Goal: Information Seeking & Learning: Learn about a topic

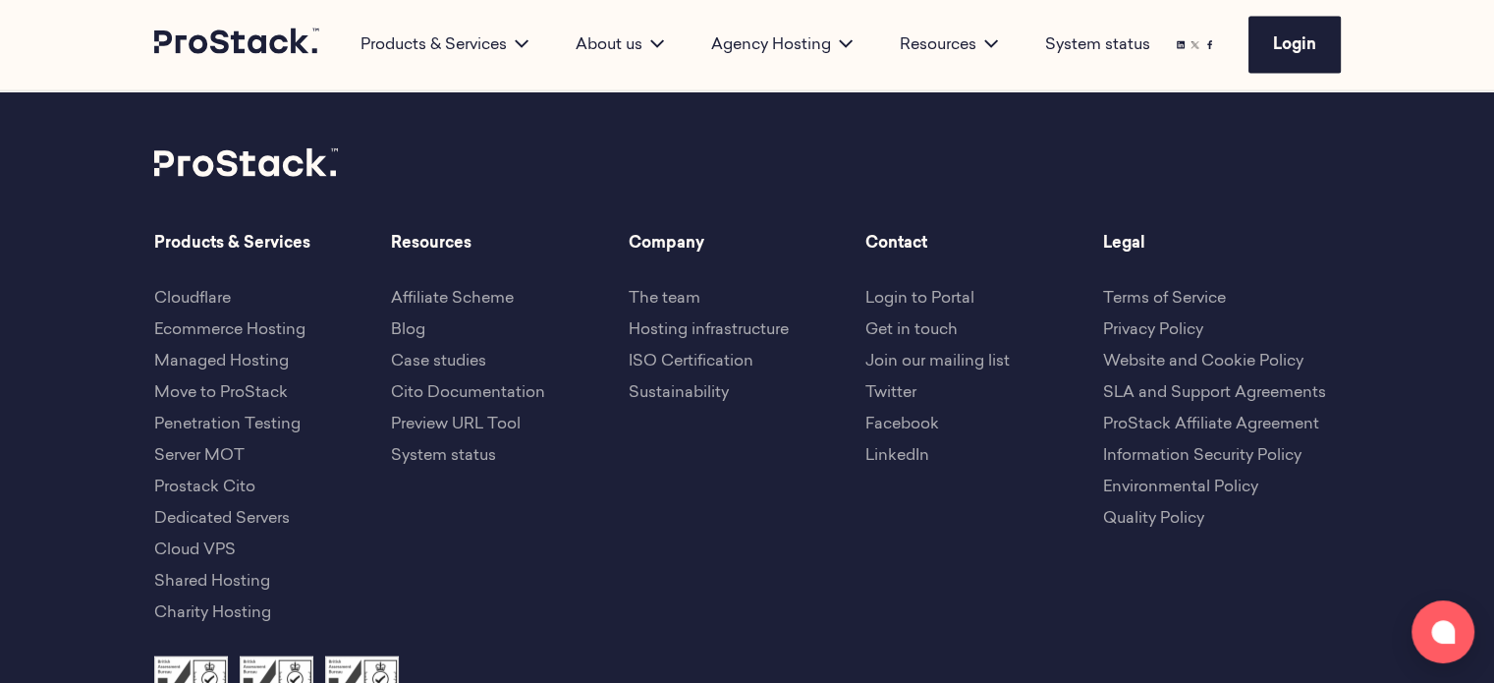
scroll to position [4585, 0]
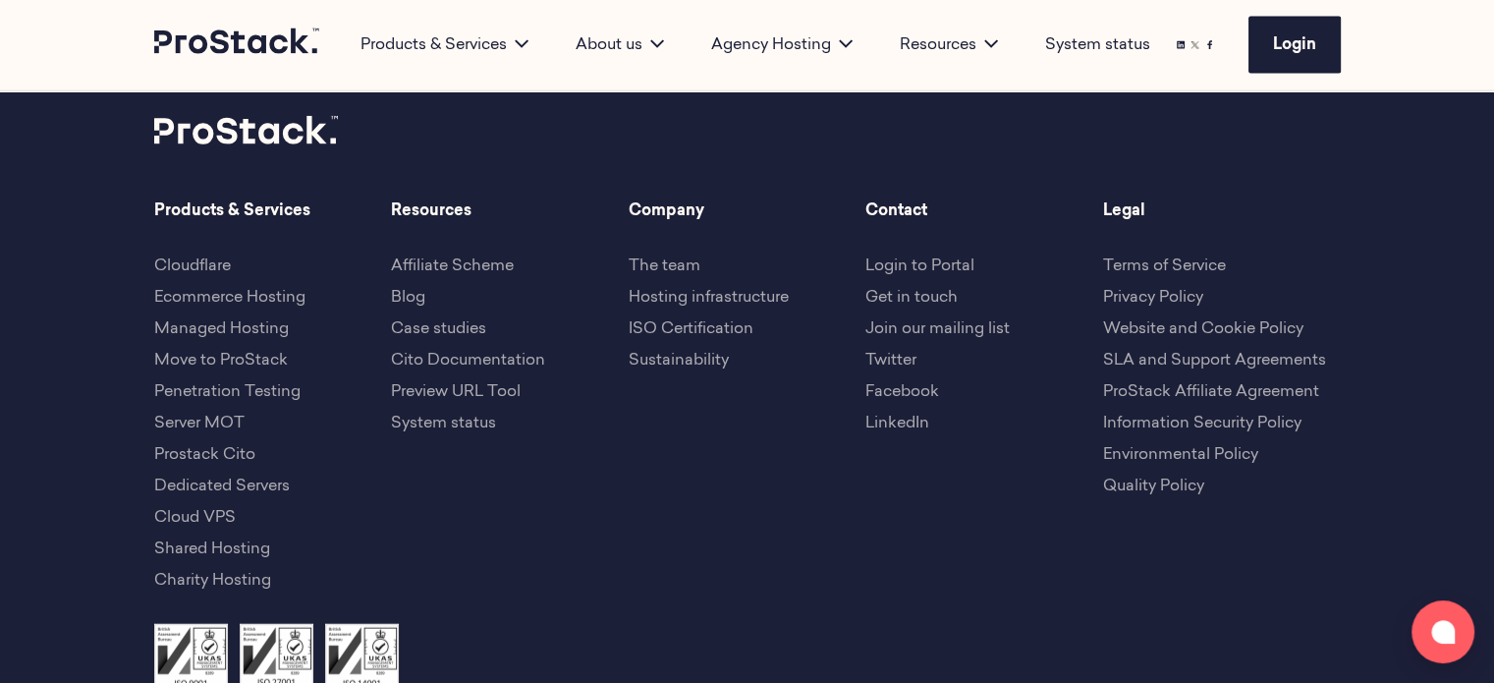
click at [1151, 478] on link "Quality Policy" at bounding box center [1153, 486] width 101 height 16
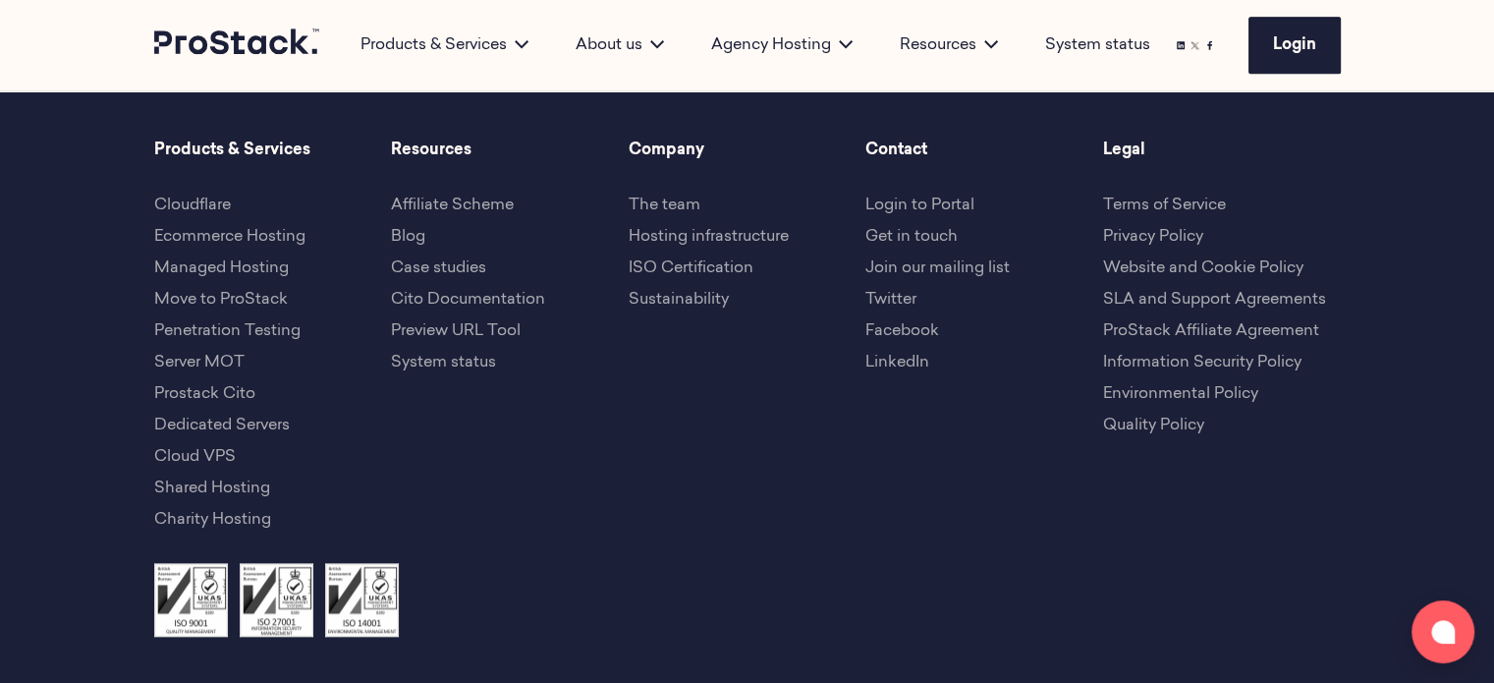
scroll to position [1878, 0]
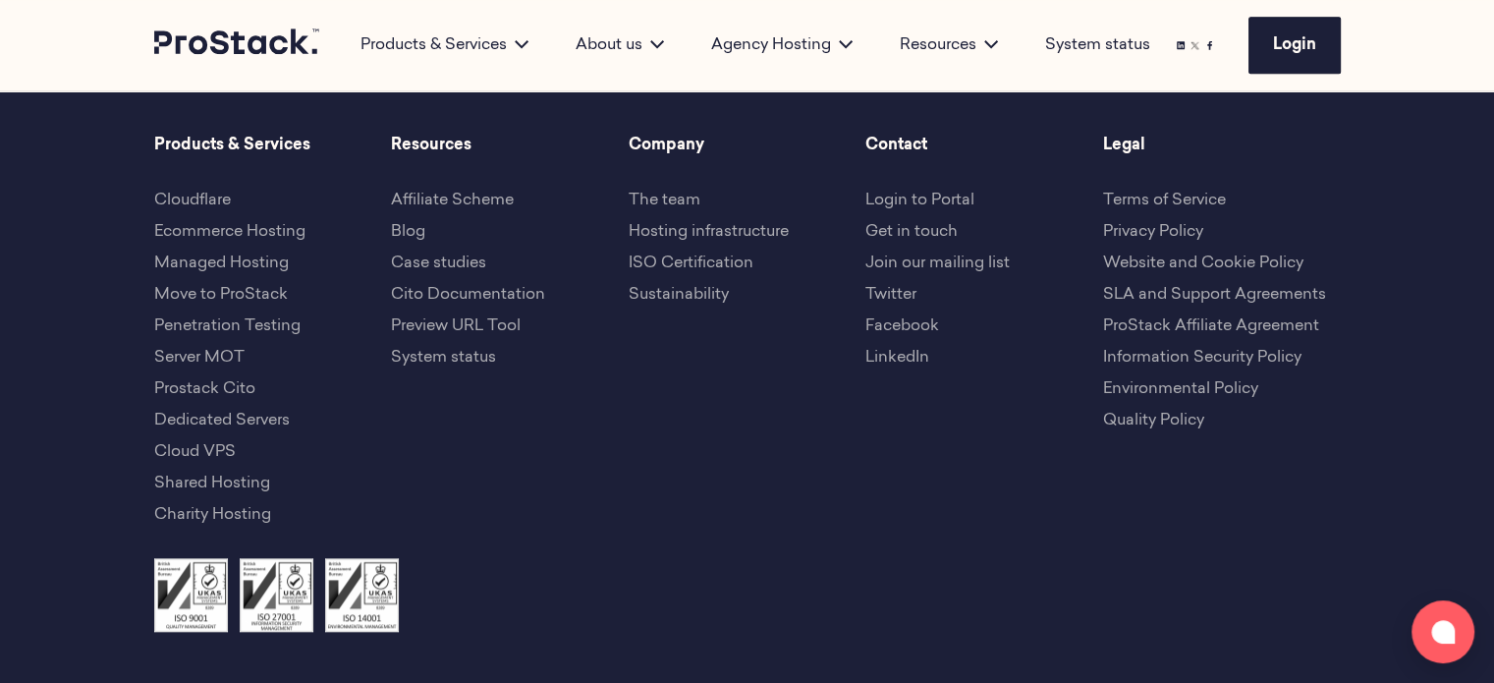
click at [703, 265] on link "ISO Certification" at bounding box center [691, 263] width 125 height 16
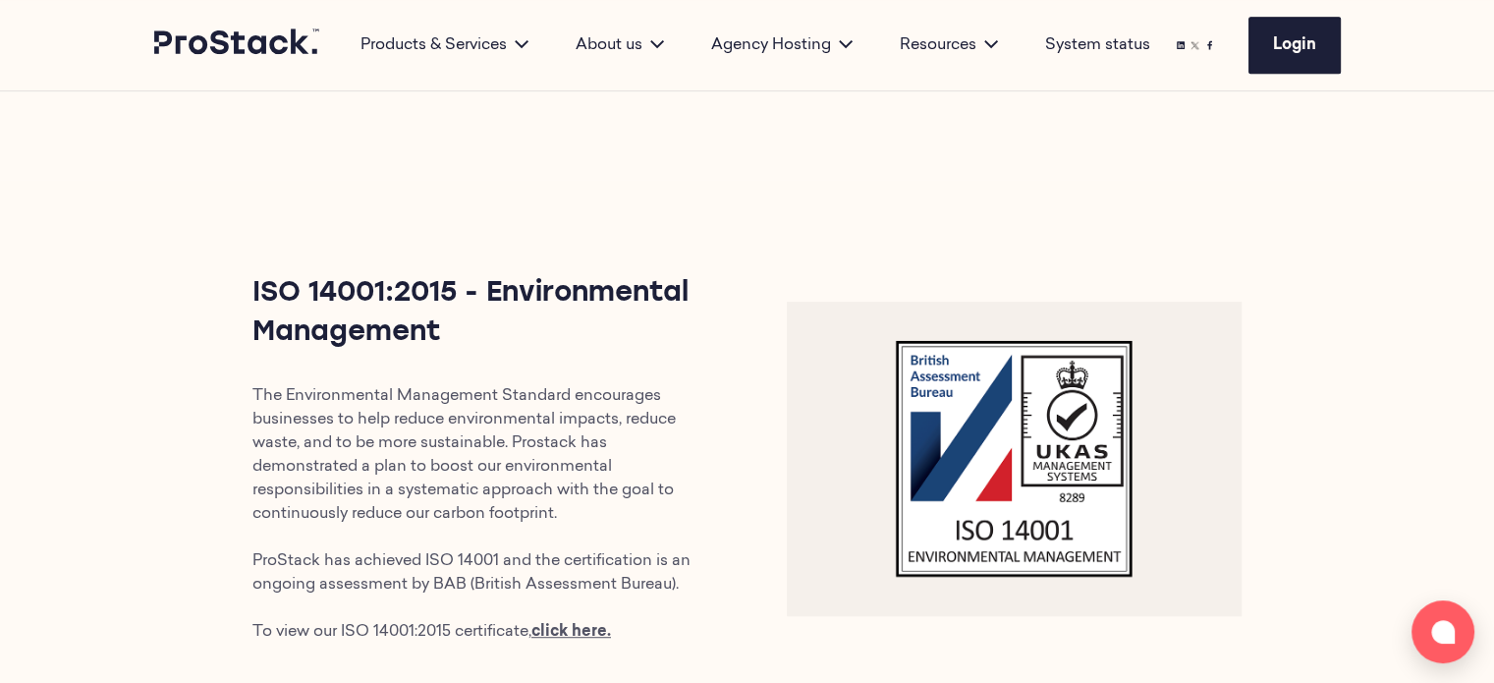
scroll to position [1037, 0]
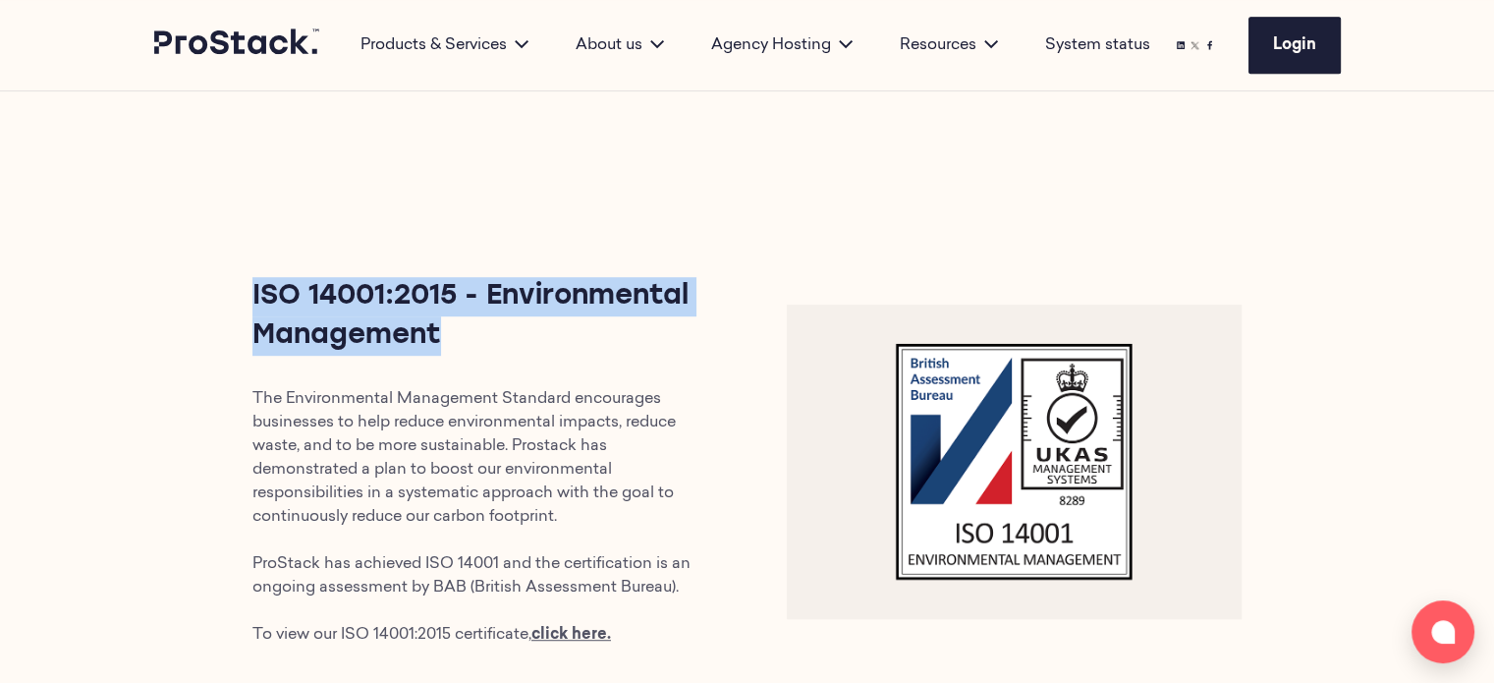
drag, startPoint x: 445, startPoint y: 315, endPoint x: 253, endPoint y: 278, distance: 195.2
click at [253, 278] on h3 "ISO 14001:2015 - Environmental Management" at bounding box center [480, 316] width 456 height 79
copy h3 "ISO 14001:2015 - Environmental Management"
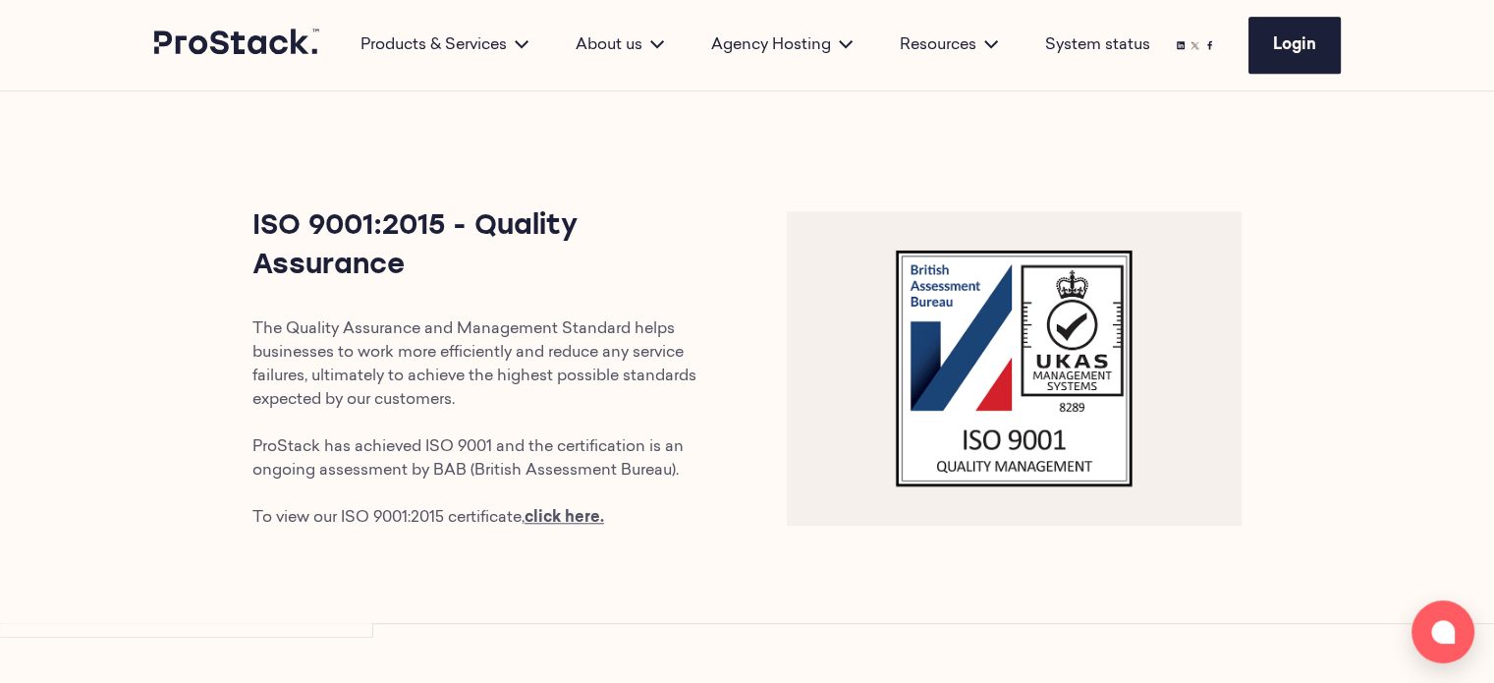
scroll to position [1658, 0]
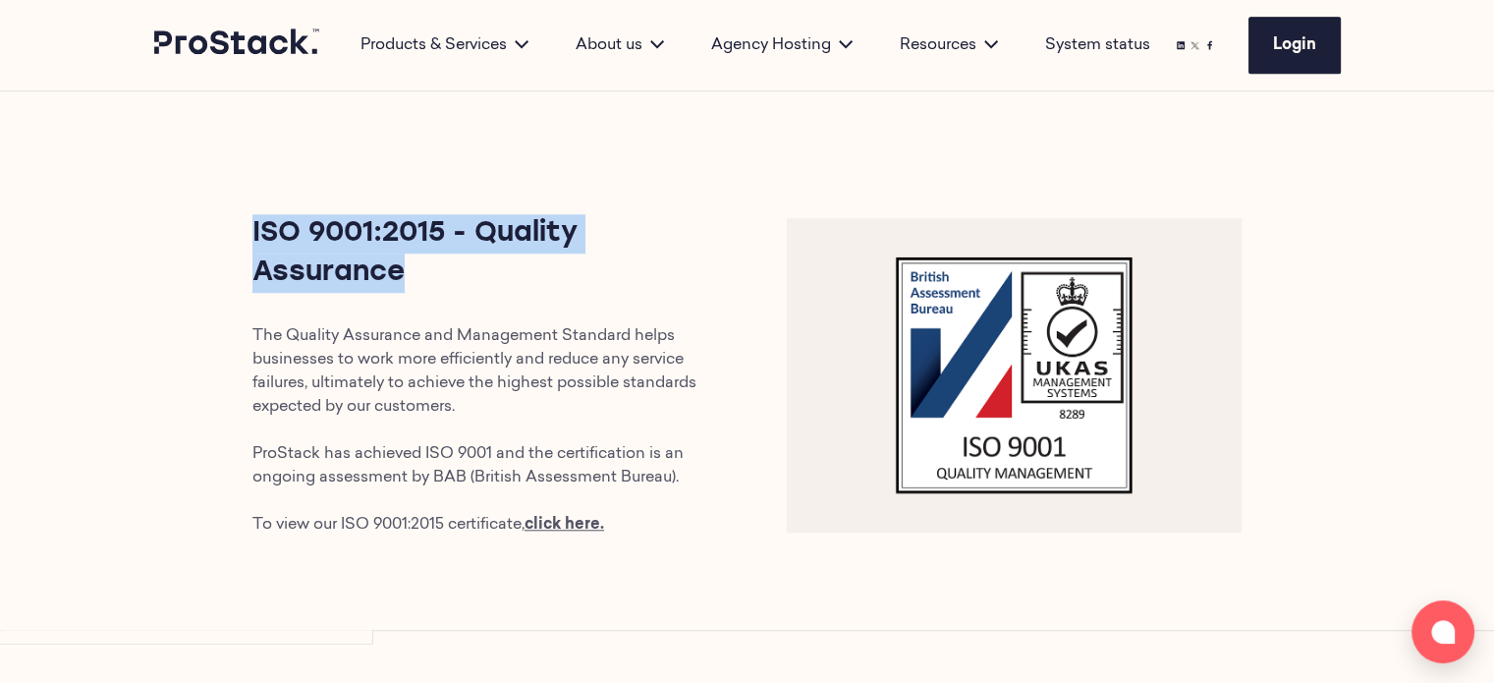
drag, startPoint x: 423, startPoint y: 252, endPoint x: 234, endPoint y: 201, distance: 196.4
click at [234, 214] on div "ISO 9001:2015 - Quality Assurance The Quality Assurance and Management Standard…" at bounding box center [480, 375] width 534 height 322
copy h3 "ISO 9001:2015 - Quality Assurance"
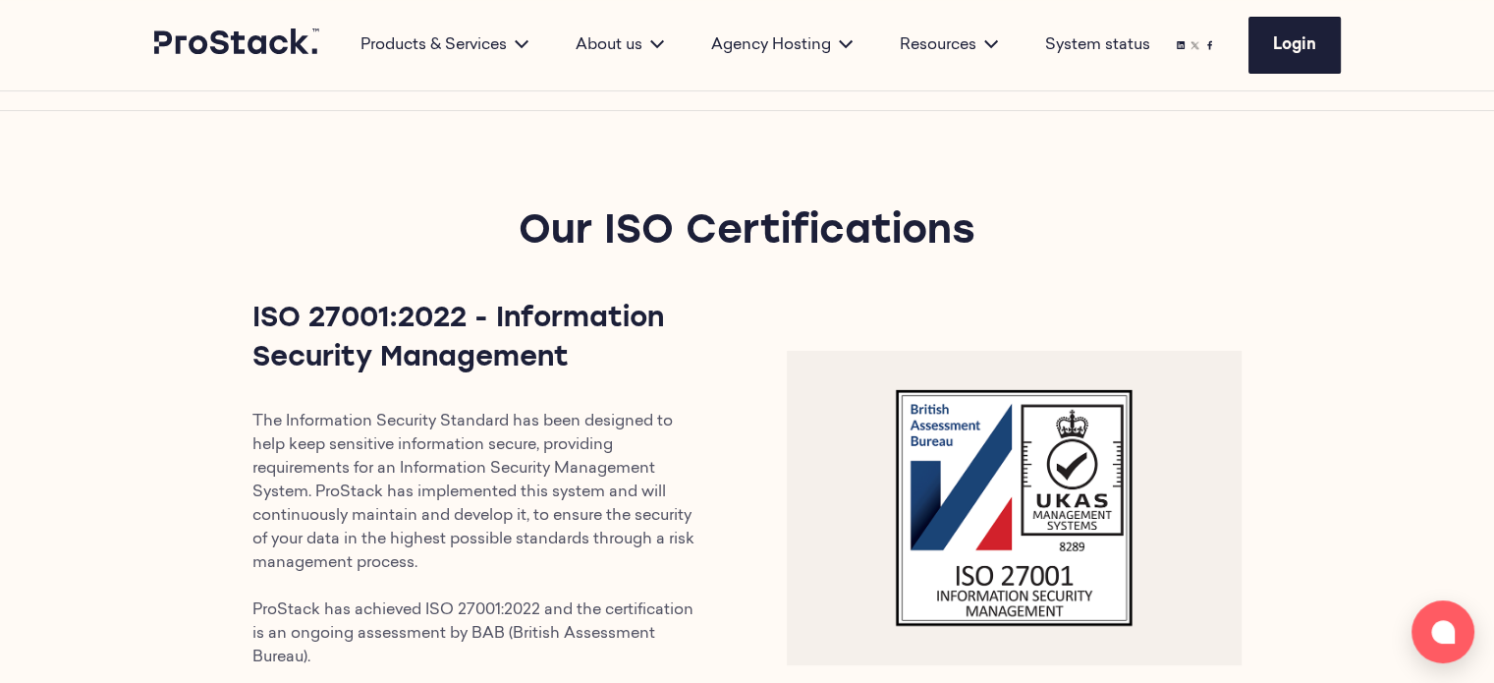
scroll to position [407, 0]
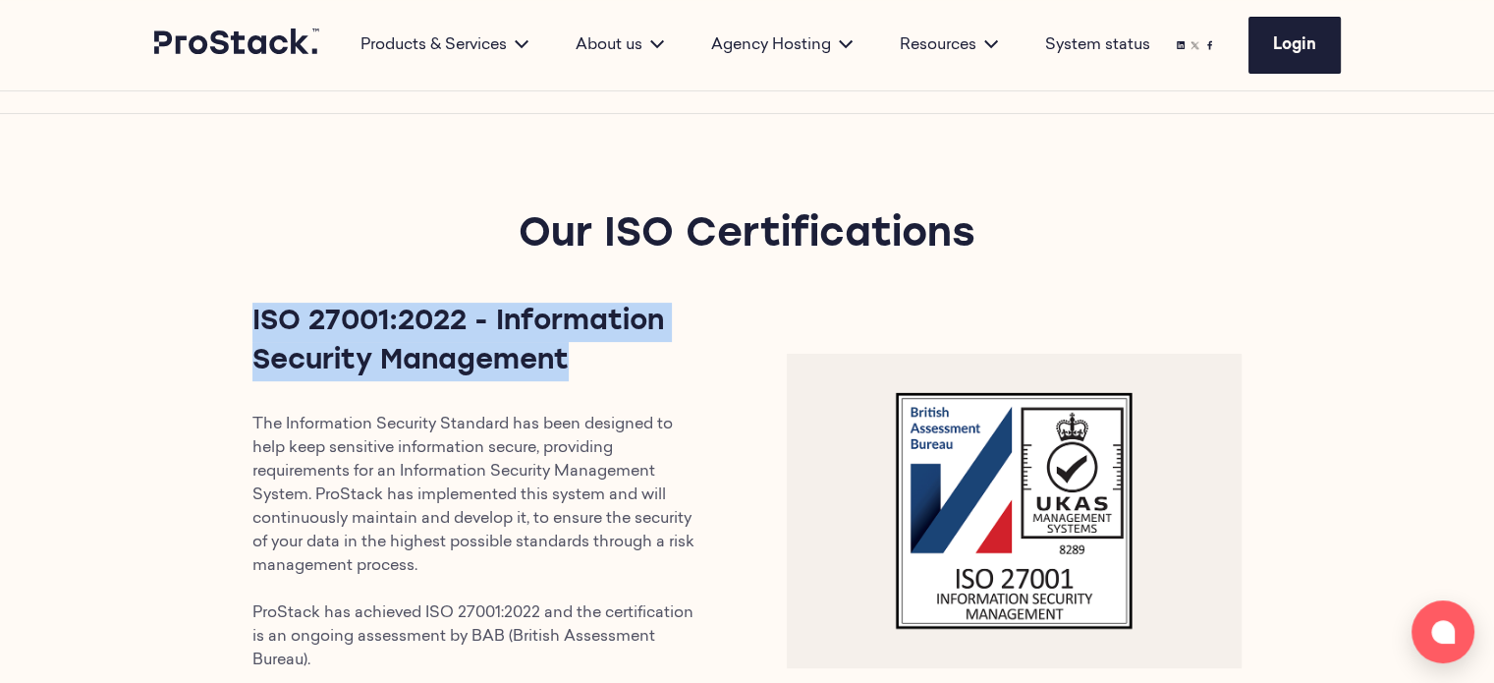
drag, startPoint x: 582, startPoint y: 357, endPoint x: 252, endPoint y: 309, distance: 333.5
click at [252, 309] on div "ISO 27001:2022 - Information Security Management The Information Security Stand…" at bounding box center [480, 511] width 534 height 417
copy h3 "ISO 27001:2022 - Information Security Management"
